Goal: Information Seeking & Learning: Learn about a topic

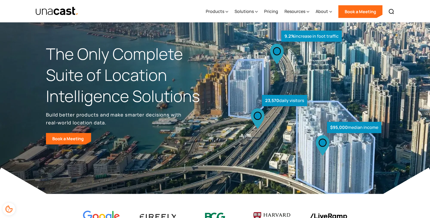
click at [66, 10] on img "home" at bounding box center [56, 11] width 43 height 9
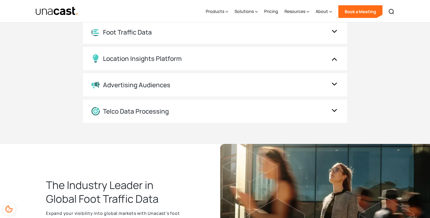
scroll to position [660, 0]
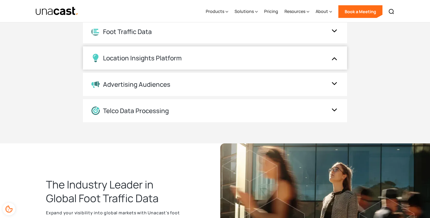
click at [333, 60] on img at bounding box center [334, 58] width 8 height 10
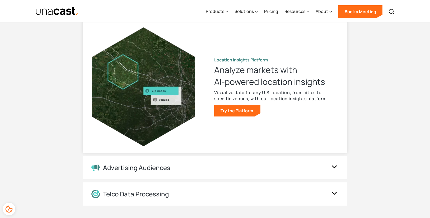
scroll to position [554, 0]
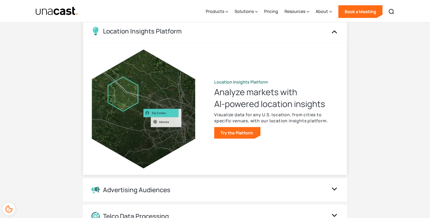
click at [239, 83] on strong "Location Insights Platform" at bounding box center [241, 82] width 54 height 6
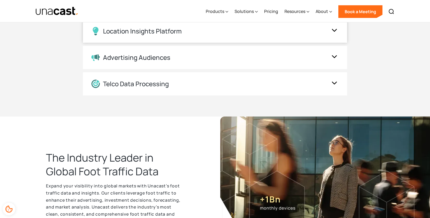
click at [234, 40] on div "Location Insights Platform" at bounding box center [215, 31] width 264 height 23
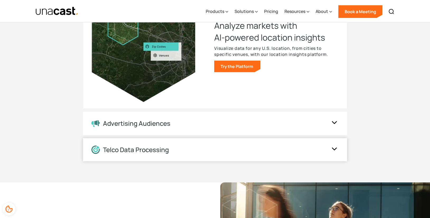
scroll to position [634, 0]
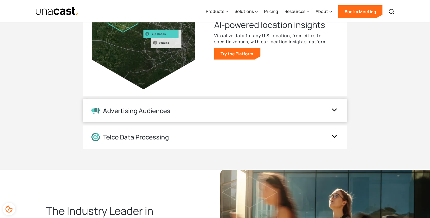
click at [333, 110] on img at bounding box center [334, 111] width 8 height 10
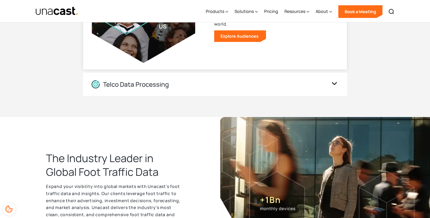
scroll to position [713, 0]
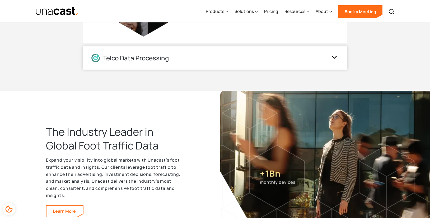
click at [333, 59] on img at bounding box center [334, 58] width 8 height 10
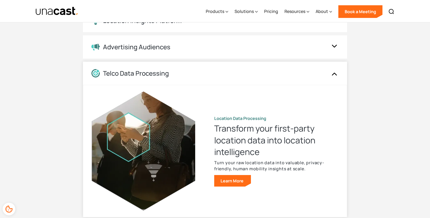
scroll to position [546, 0]
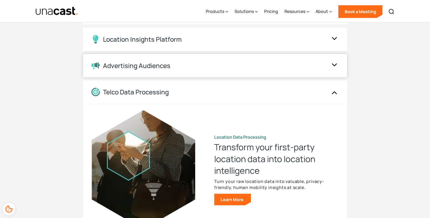
click at [334, 67] on img at bounding box center [334, 66] width 8 height 10
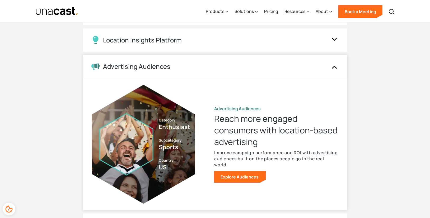
scroll to position [520, 0]
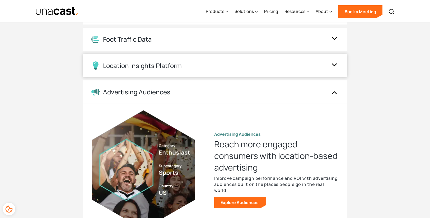
click at [332, 64] on img at bounding box center [334, 66] width 8 height 10
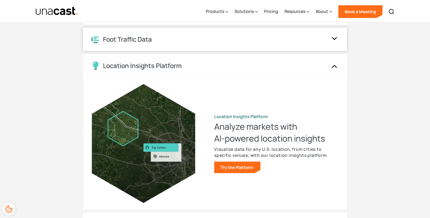
click at [329, 38] on div "Foot Traffic Data" at bounding box center [215, 39] width 264 height 23
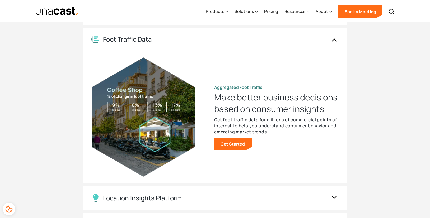
click at [331, 13] on icon at bounding box center [330, 12] width 3 height 6
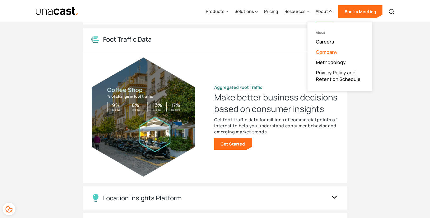
click at [329, 52] on link "Company" at bounding box center [327, 52] width 22 height 6
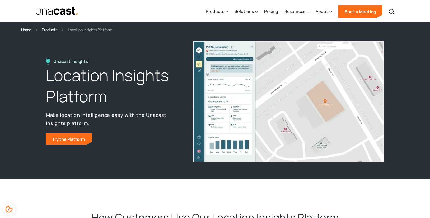
click at [25, 30] on div "Home" at bounding box center [26, 30] width 10 height 6
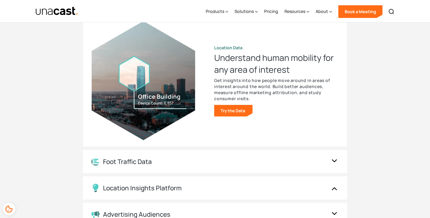
scroll to position [581, 0]
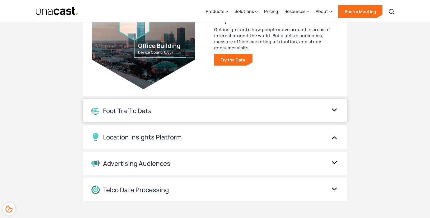
click at [333, 112] on img at bounding box center [334, 111] width 8 height 10
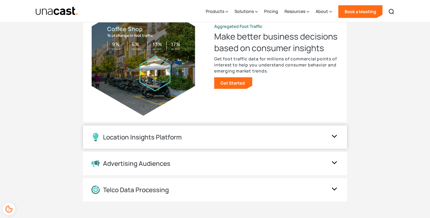
click at [332, 136] on img at bounding box center [334, 137] width 8 height 10
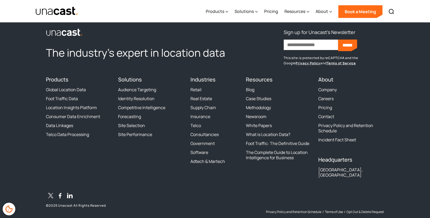
scroll to position [1629, 0]
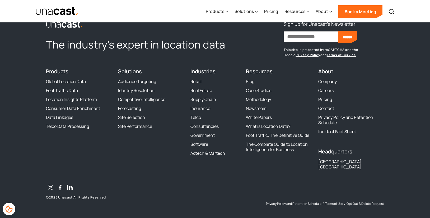
click at [332, 165] on div "[GEOGRAPHIC_DATA], [GEOGRAPHIC_DATA]" at bounding box center [351, 164] width 66 height 11
click at [343, 153] on h4 "Headquarters" at bounding box center [351, 152] width 66 height 6
click at [329, 74] on h4 "About" at bounding box center [351, 71] width 66 height 6
click at [354, 137] on div "About Company Careers Pricing Contact Privacy Policy and Retention Schedule Inc…" at bounding box center [351, 103] width 66 height 70
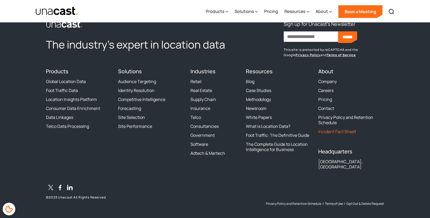
click at [340, 133] on link "Incident Fact Sheet" at bounding box center [337, 131] width 38 height 5
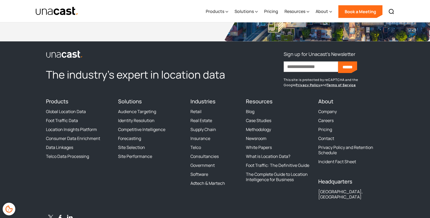
scroll to position [1599, 0]
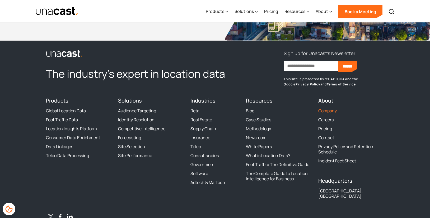
click at [334, 108] on link "Company" at bounding box center [327, 110] width 18 height 5
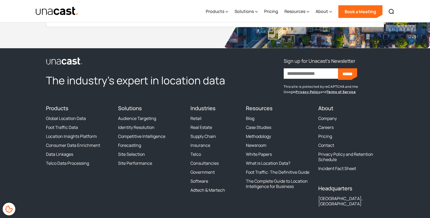
scroll to position [1426, 0]
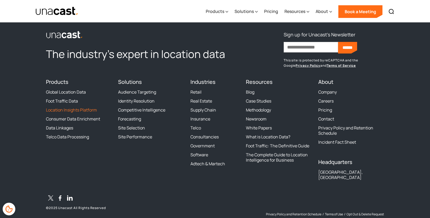
click at [78, 111] on link "Location Insights Platform" at bounding box center [71, 109] width 51 height 5
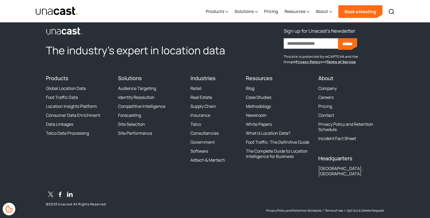
scroll to position [1436, 0]
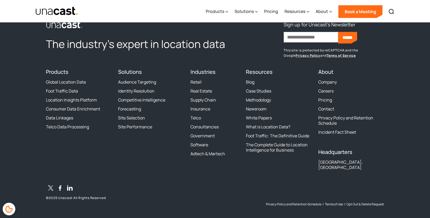
click at [325, 74] on h4 "About" at bounding box center [351, 72] width 66 height 6
click at [332, 83] on link "Company" at bounding box center [327, 81] width 18 height 5
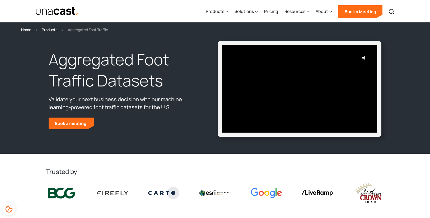
click at [24, 28] on div "Home" at bounding box center [26, 30] width 10 height 6
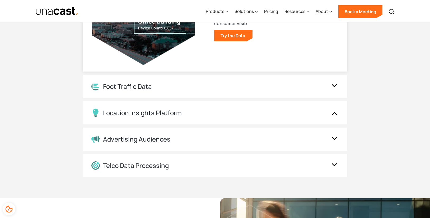
scroll to position [607, 0]
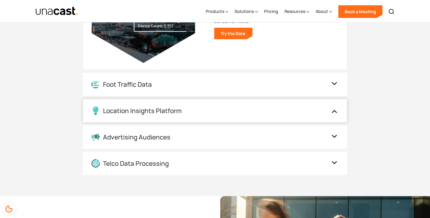
click at [334, 112] on img at bounding box center [334, 111] width 8 height 10
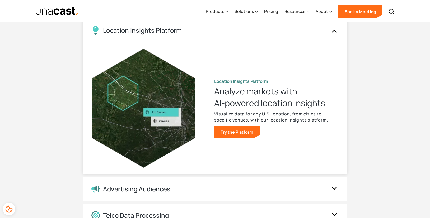
scroll to position [554, 0]
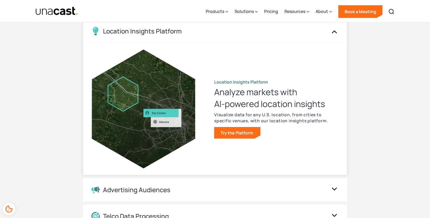
click at [334, 32] on img at bounding box center [334, 31] width 8 height 10
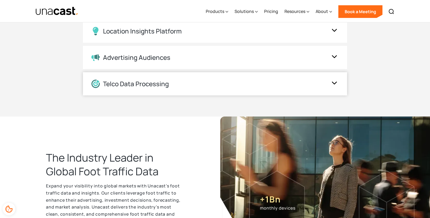
scroll to position [581, 0]
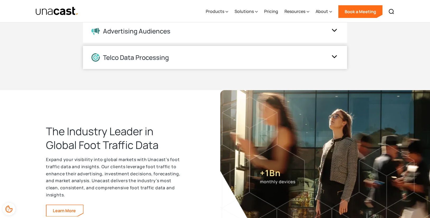
click at [335, 57] on img at bounding box center [334, 58] width 8 height 10
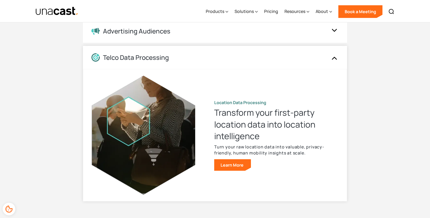
click at [335, 57] on img at bounding box center [334, 58] width 8 height 10
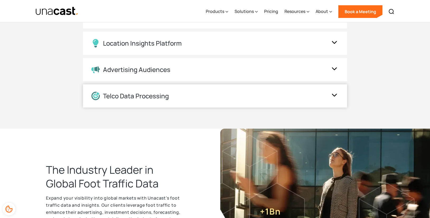
scroll to position [528, 0]
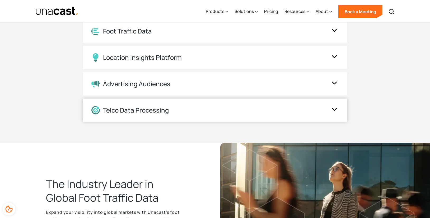
click at [335, 57] on img at bounding box center [334, 58] width 8 height 10
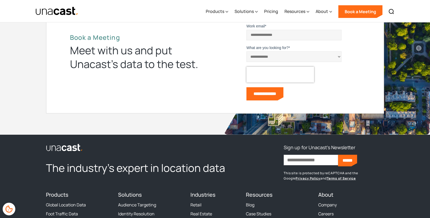
scroll to position [1558, 0]
